Goal: Register for event/course: Register for event/course

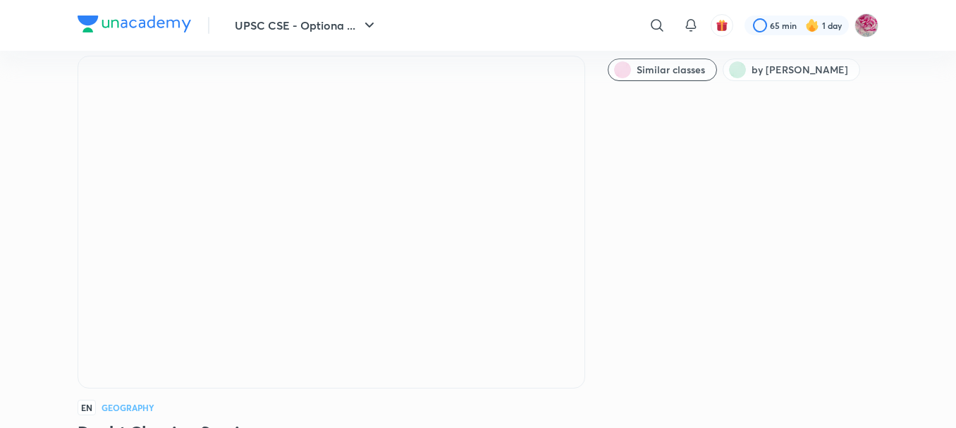
scroll to position [66, 0]
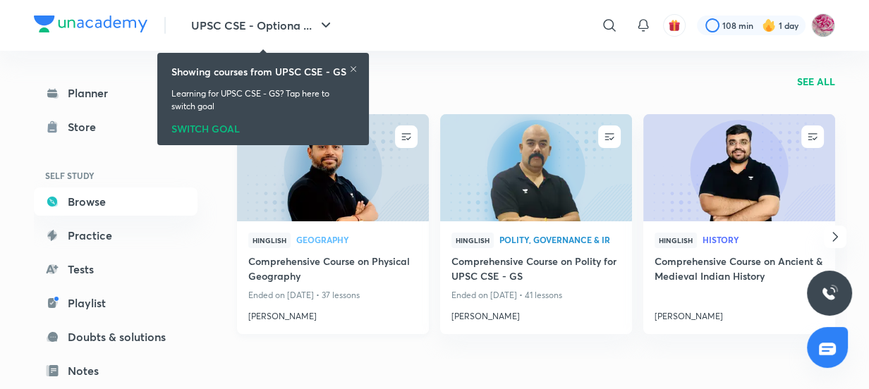
scroll to position [147, 0]
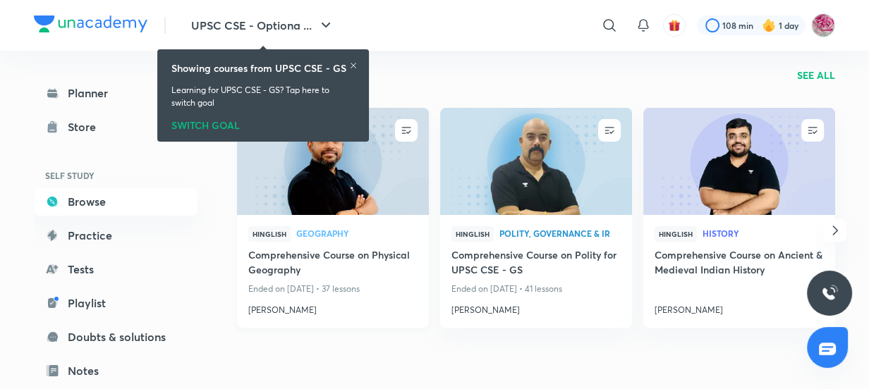
click at [302, 308] on h4 "[PERSON_NAME]" at bounding box center [332, 307] width 169 height 18
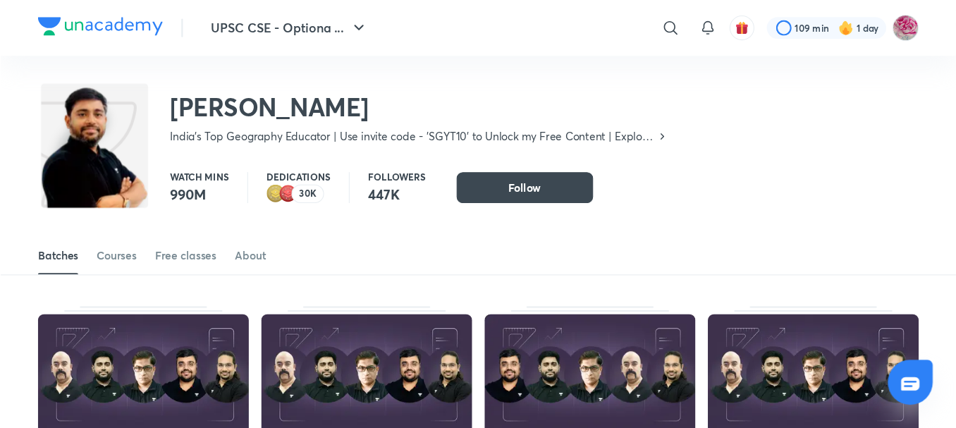
scroll to position [62, 0]
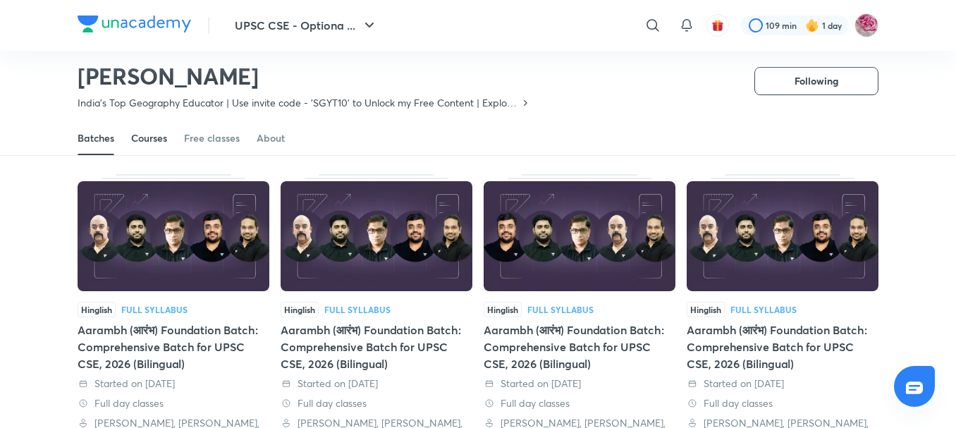
click at [160, 145] on link "Courses" at bounding box center [149, 138] width 36 height 34
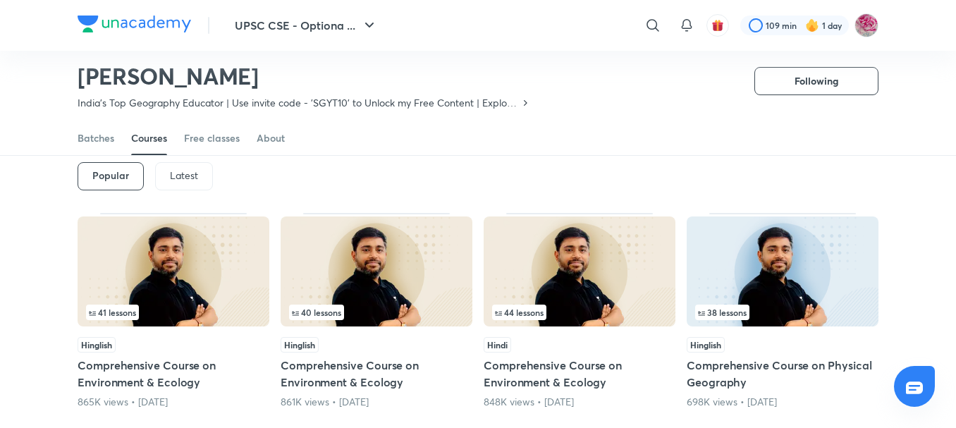
scroll to position [54, 0]
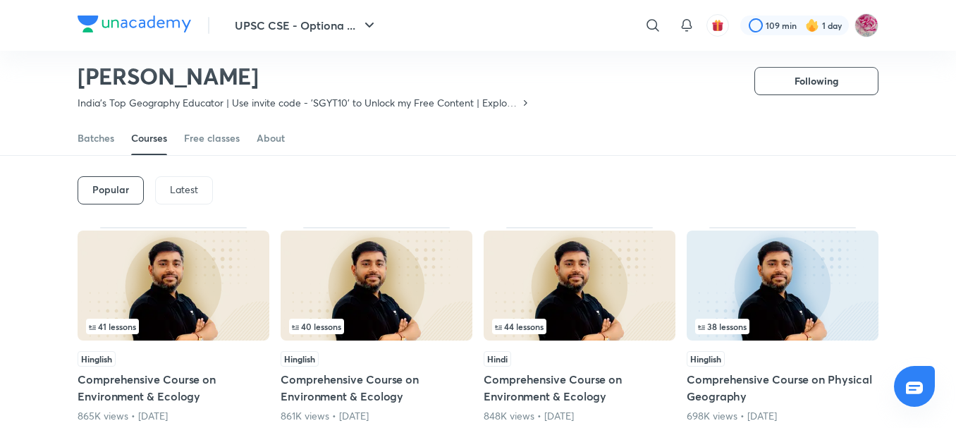
click at [200, 184] on div "Latest" at bounding box center [184, 190] width 58 height 28
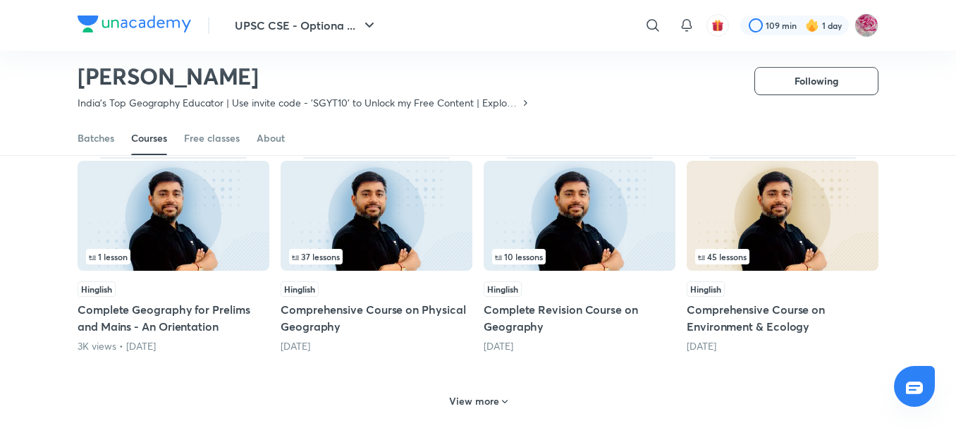
scroll to position [595, 0]
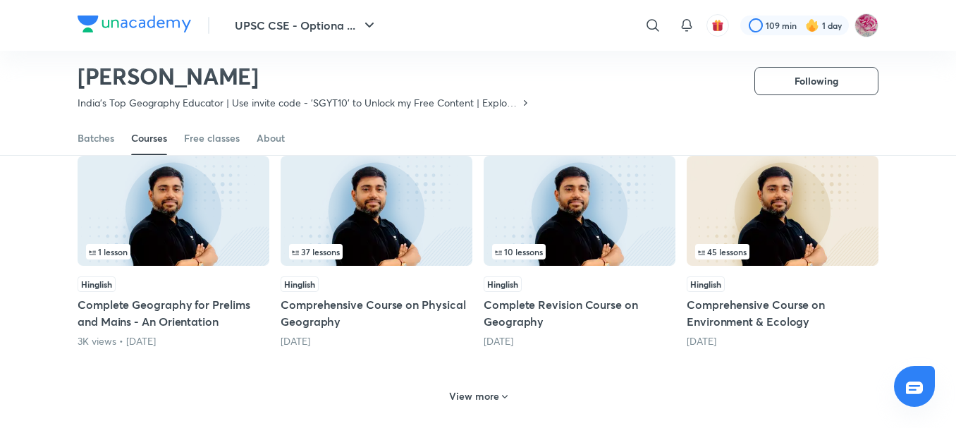
click at [787, 216] on img at bounding box center [783, 211] width 192 height 110
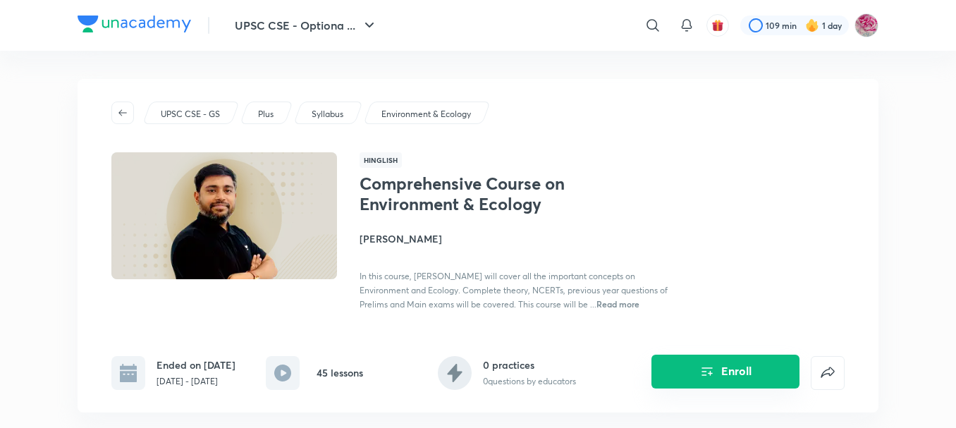
click at [692, 382] on button "Enroll" at bounding box center [726, 372] width 148 height 34
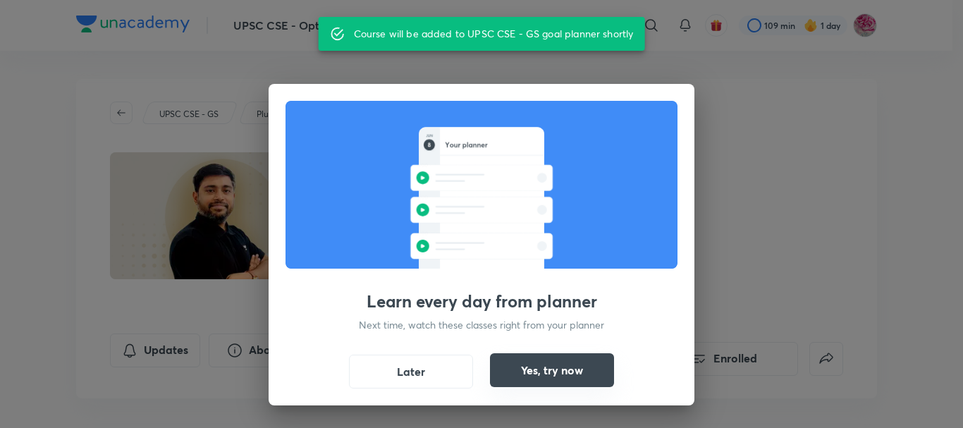
click at [549, 365] on button "Yes, try now" at bounding box center [552, 370] width 124 height 34
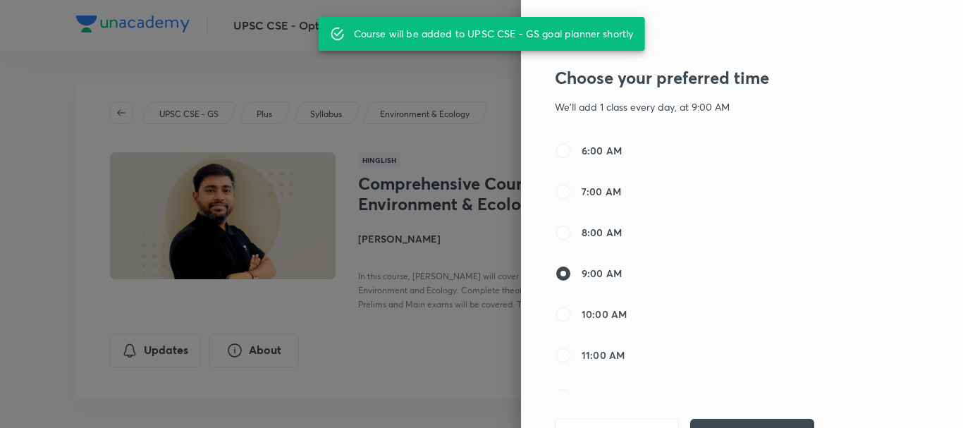
click at [460, 49] on div "Course will be added to UPSC CSE - GS goal planner shortly" at bounding box center [482, 34] width 327 height 34
click at [485, 91] on div at bounding box center [481, 214] width 963 height 428
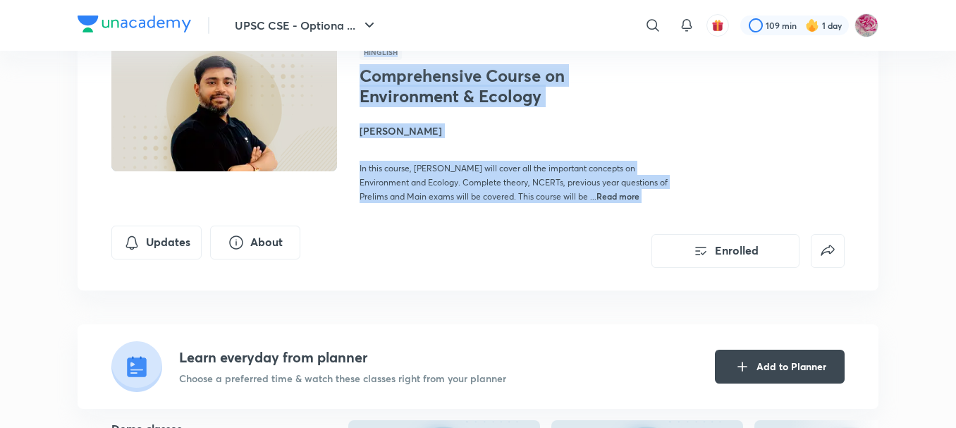
scroll to position [38, 0]
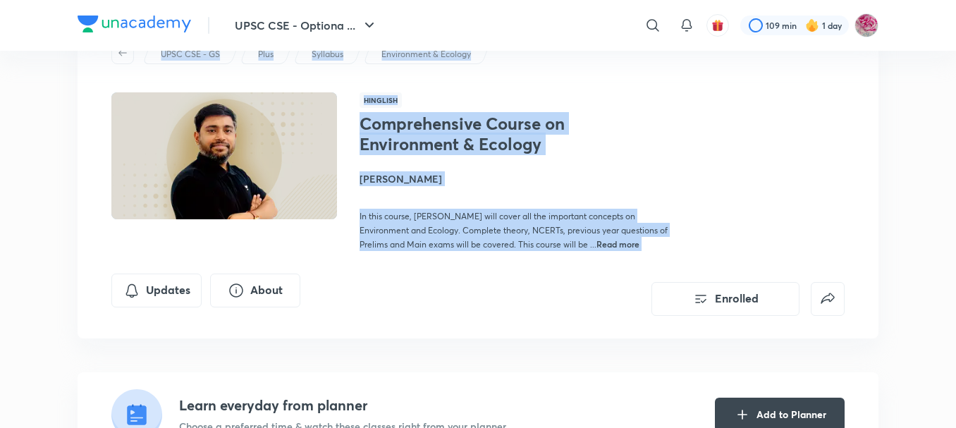
drag, startPoint x: 505, startPoint y: 214, endPoint x: 0, endPoint y: -2, distance: 549.2
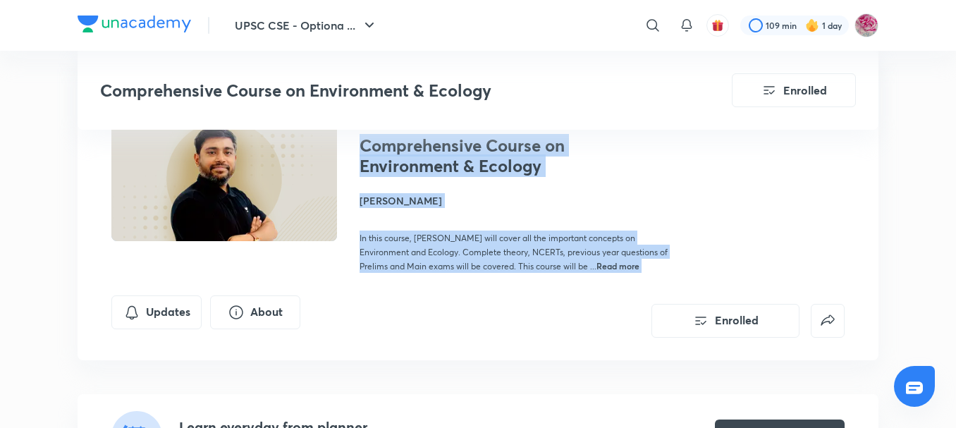
scroll to position [595, 0]
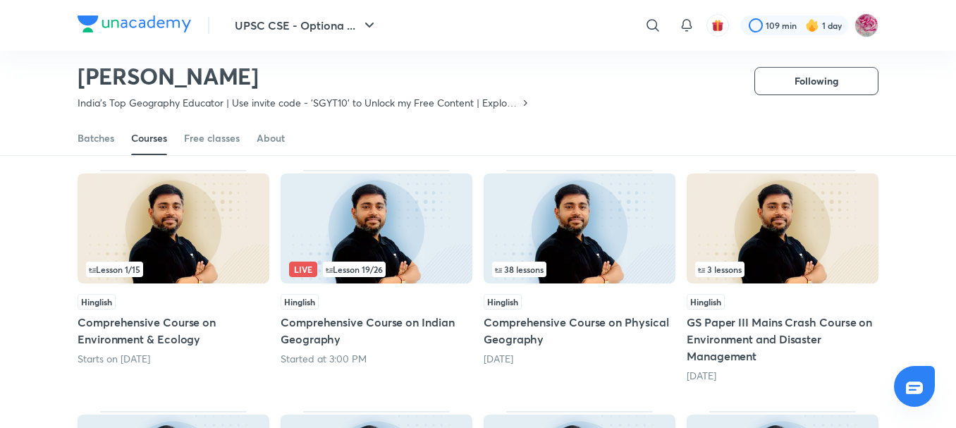
scroll to position [106, 0]
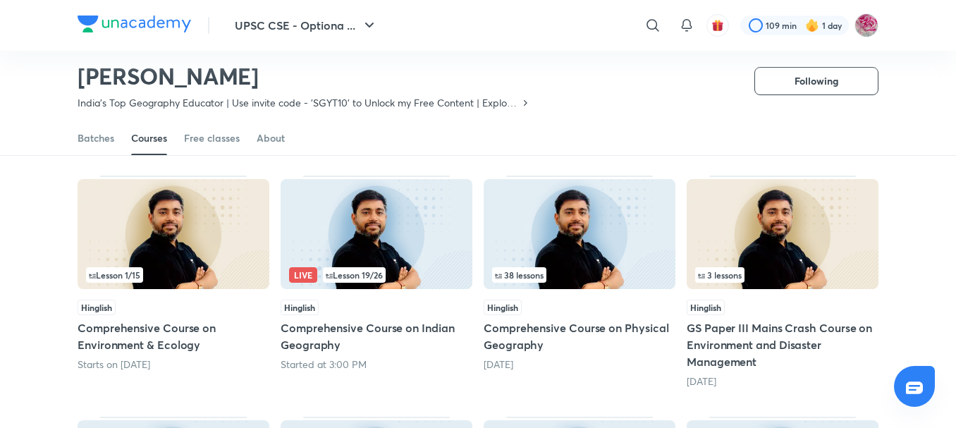
click at [378, 276] on span "Lesson 19 / 26" at bounding box center [354, 275] width 57 height 8
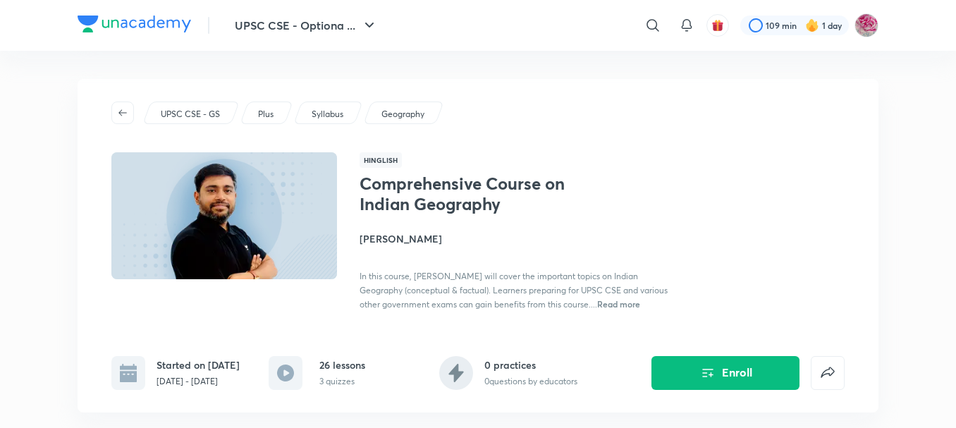
click at [732, 367] on button "Enroll" at bounding box center [726, 373] width 148 height 34
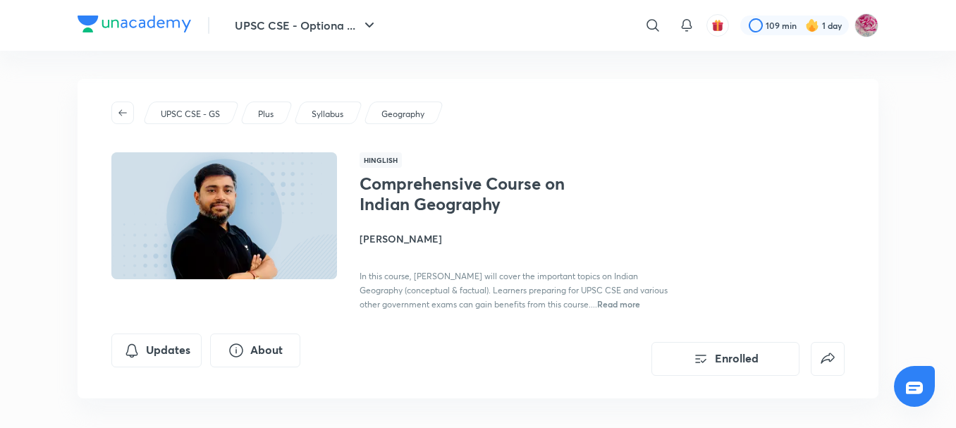
scroll to position [106, 0]
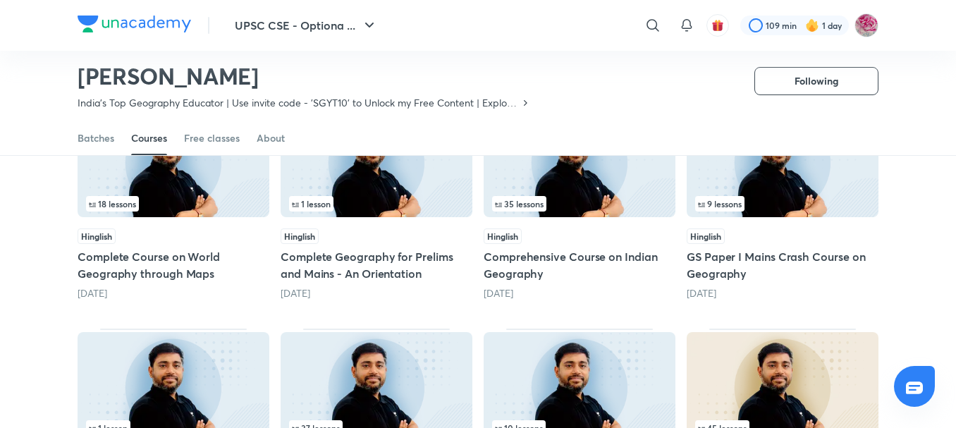
scroll to position [416, 0]
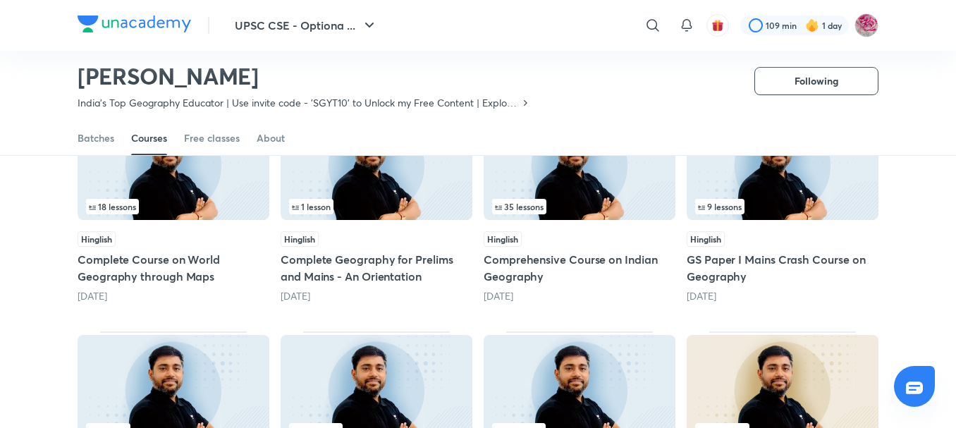
click at [171, 190] on img at bounding box center [174, 165] width 192 height 110
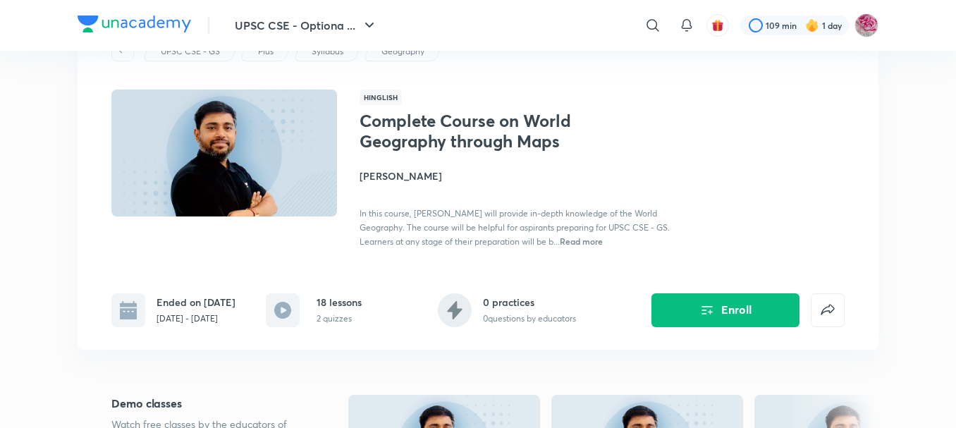
scroll to position [85, 0]
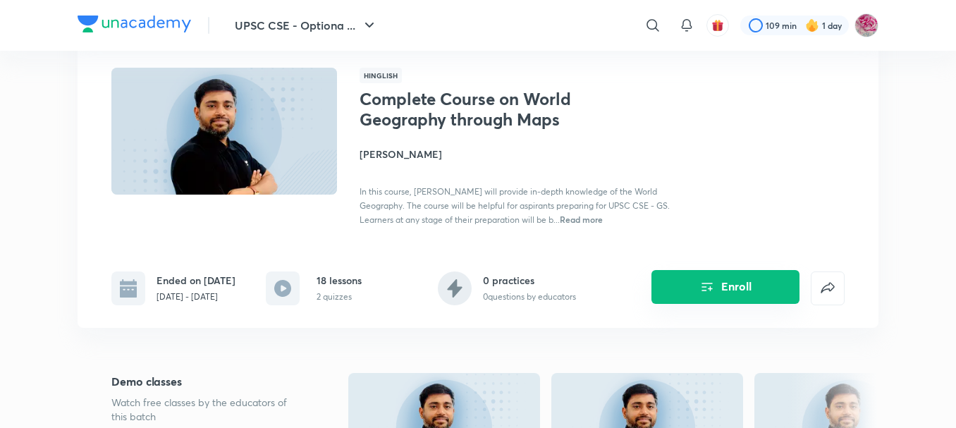
click at [731, 280] on button "Enroll" at bounding box center [726, 287] width 148 height 34
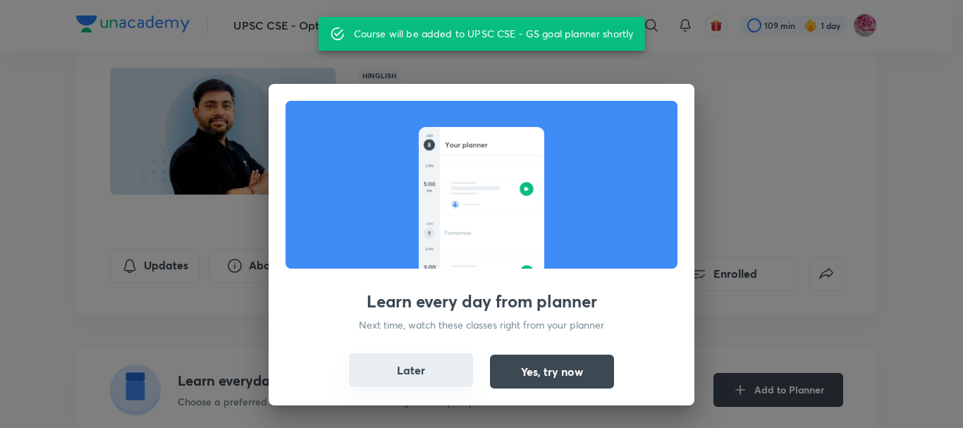
click at [399, 372] on button "Later" at bounding box center [411, 370] width 124 height 34
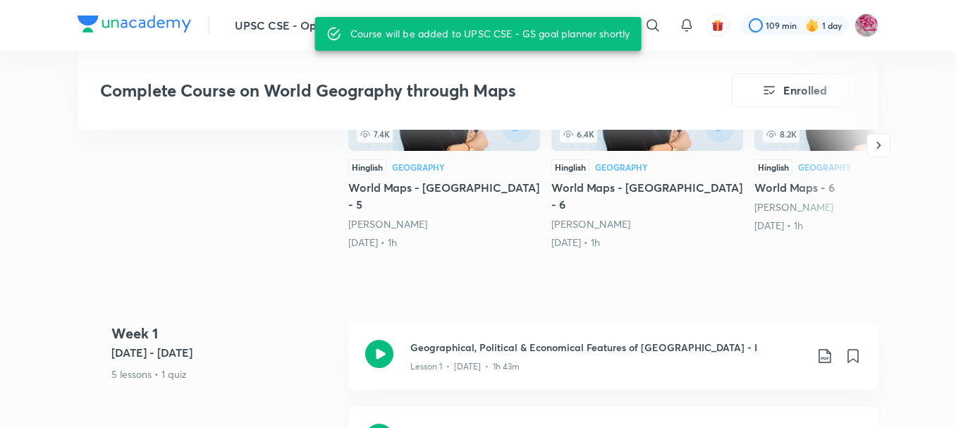
scroll to position [504, 0]
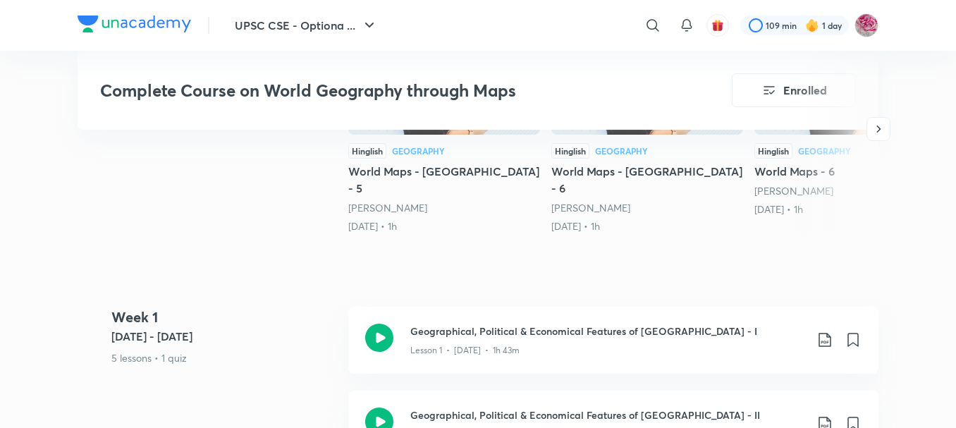
scroll to position [416, 0]
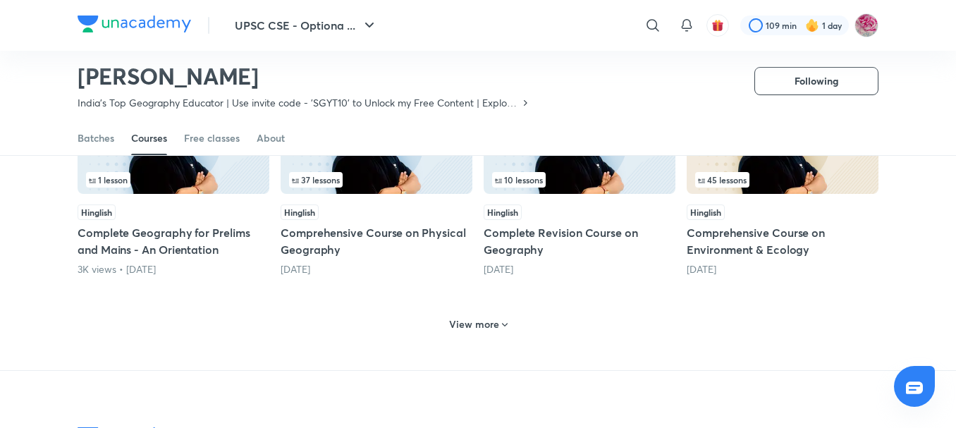
scroll to position [669, 0]
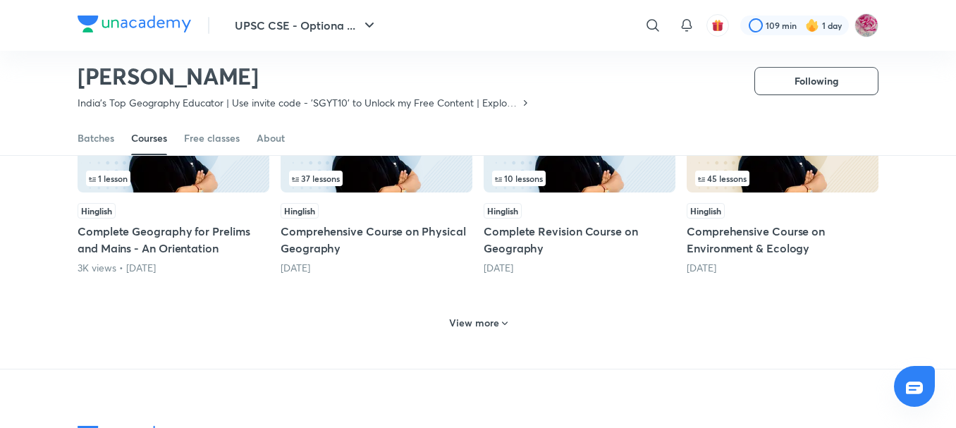
click at [450, 320] on h6 "View more" at bounding box center [474, 323] width 50 height 14
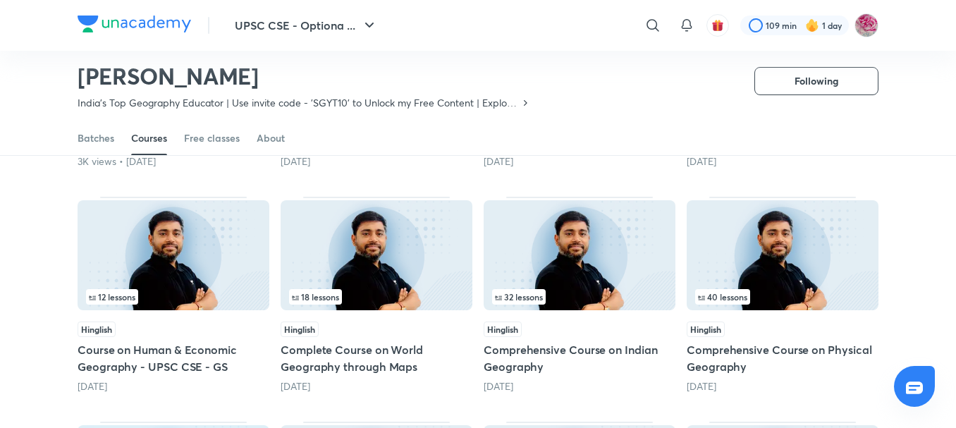
scroll to position [786, 0]
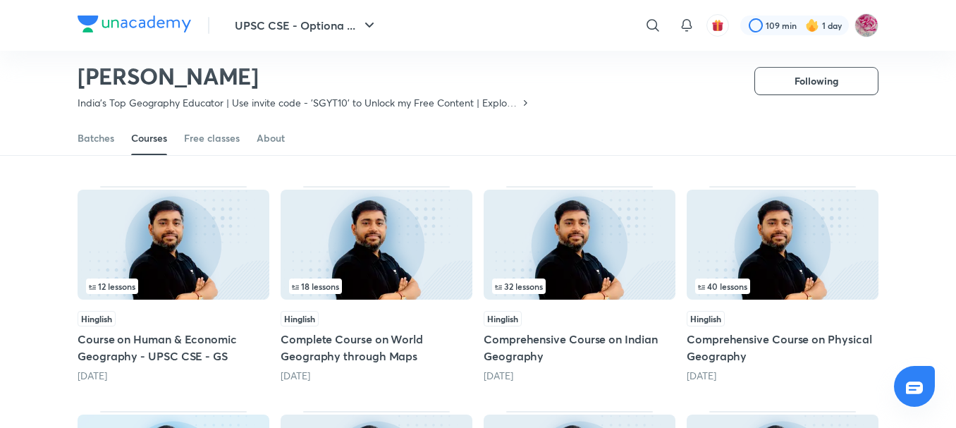
click at [212, 269] on img at bounding box center [174, 245] width 192 height 110
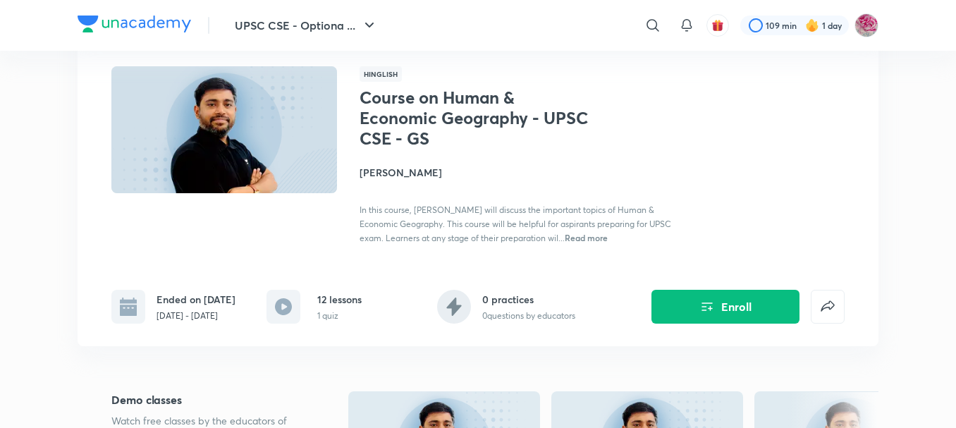
scroll to position [106, 0]
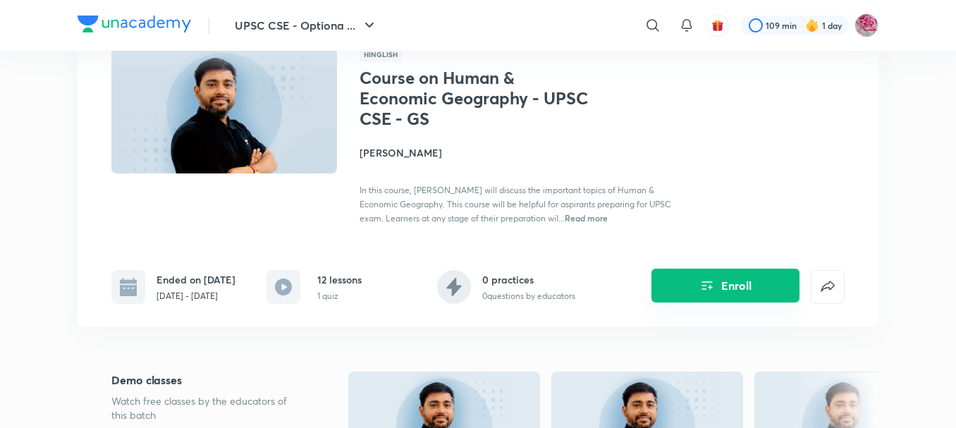
click at [696, 297] on button "Enroll" at bounding box center [726, 286] width 148 height 34
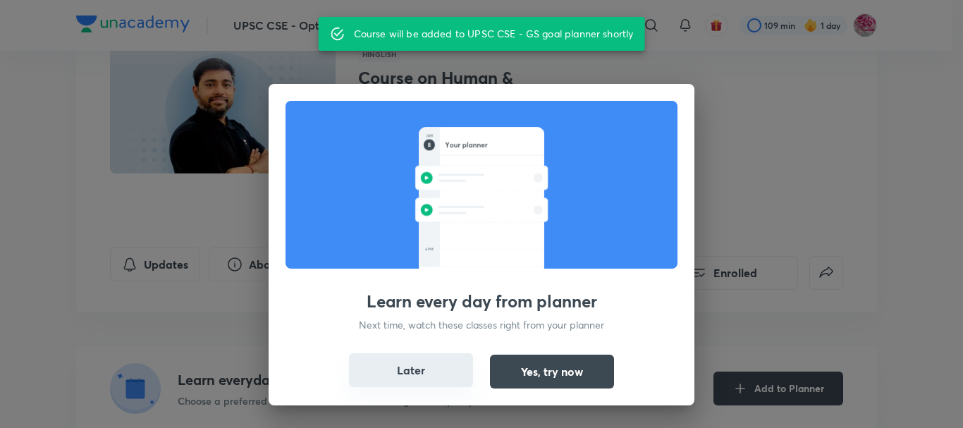
click at [432, 386] on button "Later" at bounding box center [411, 370] width 124 height 34
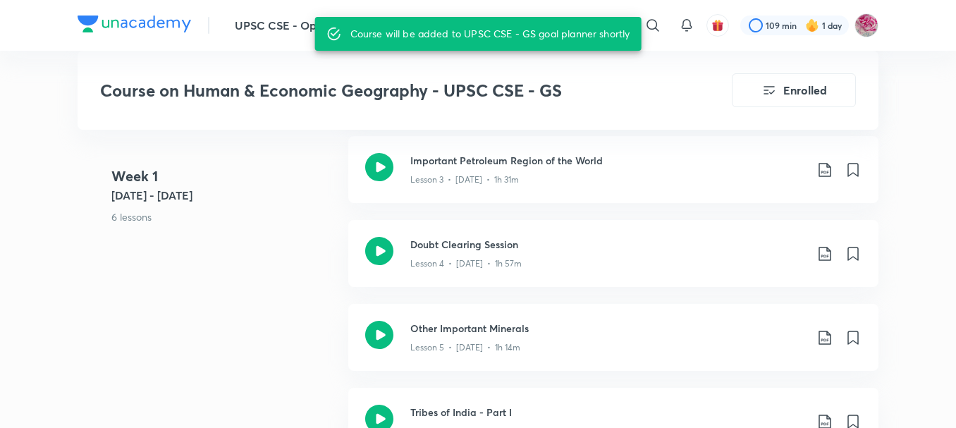
scroll to position [863, 0]
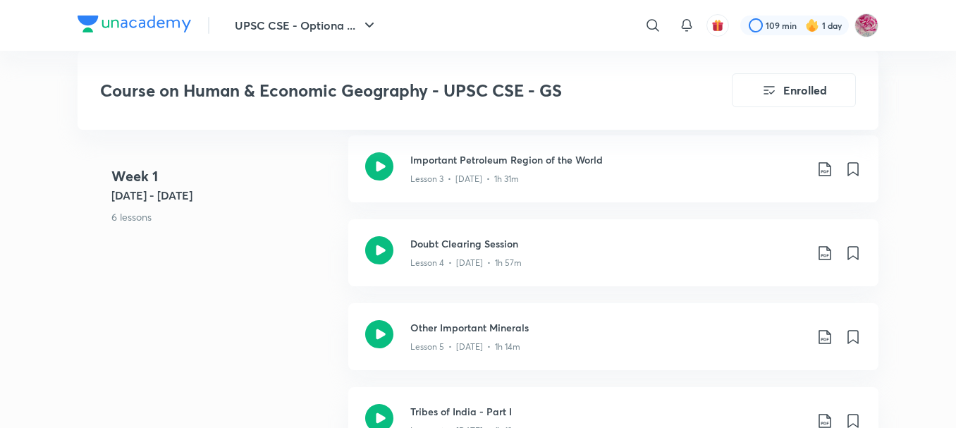
scroll to position [786, 0]
